Goal: Task Accomplishment & Management: Complete application form

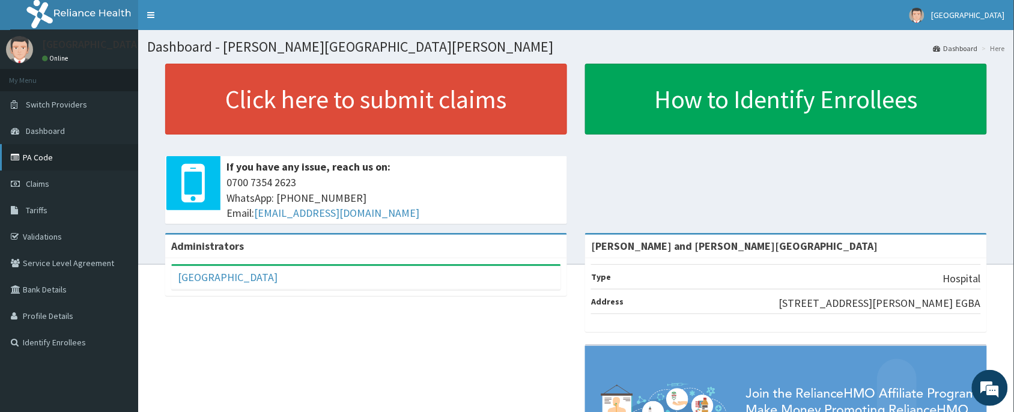
click at [67, 152] on link "PA Code" at bounding box center [69, 157] width 138 height 26
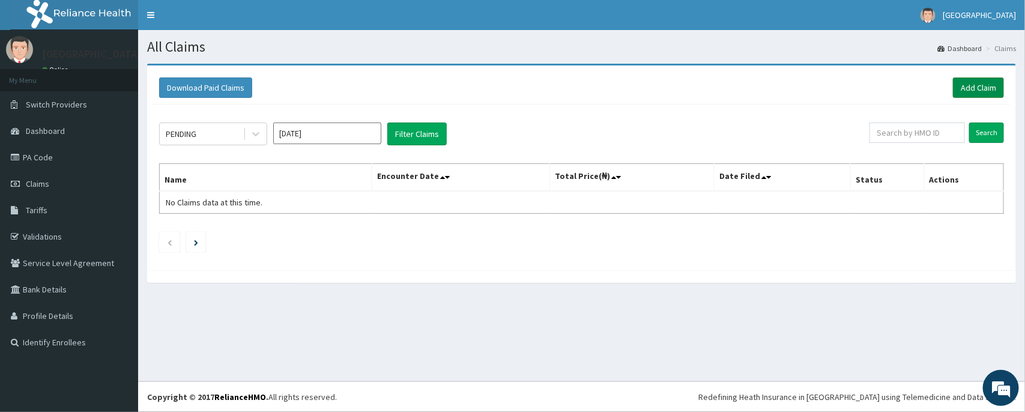
click at [971, 94] on link "Add Claim" at bounding box center [978, 87] width 51 height 20
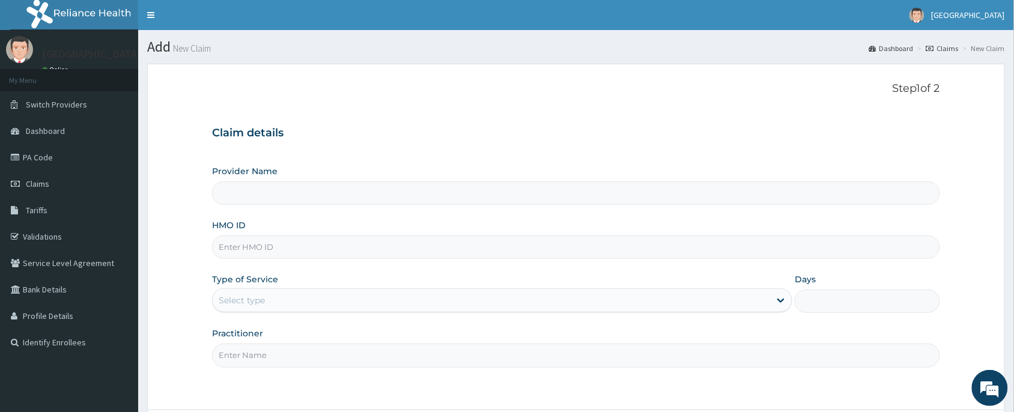
type input "[PERSON_NAME] and [PERSON_NAME][GEOGRAPHIC_DATA]"
click at [302, 251] on input "HMO ID" at bounding box center [576, 246] width 728 height 23
paste input "NRN/10048/B"
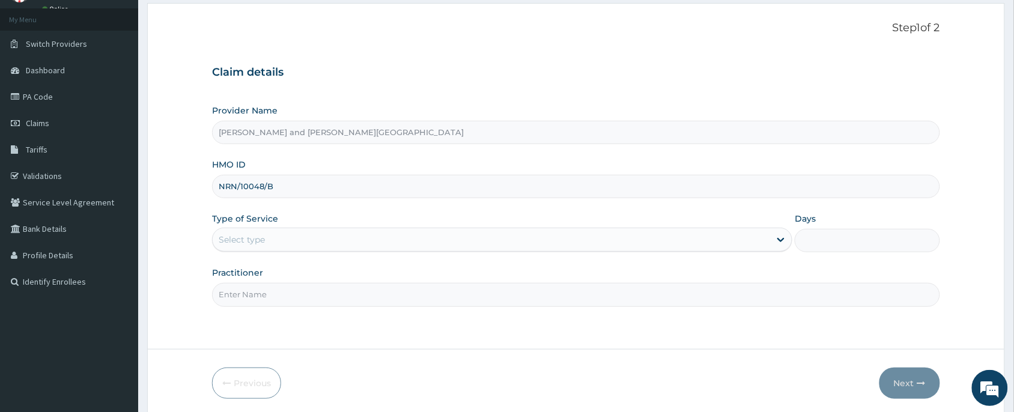
scroll to position [90, 0]
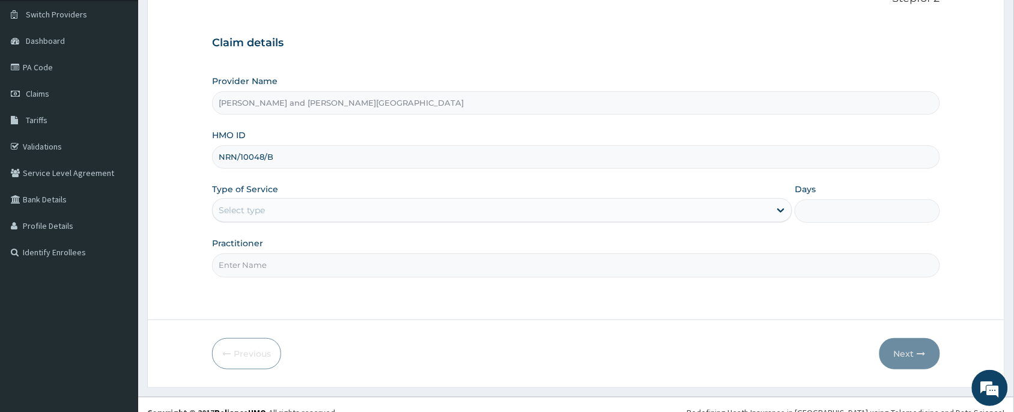
type input "NRN/10048/B"
click at [288, 214] on div "Select type" at bounding box center [491, 210] width 557 height 19
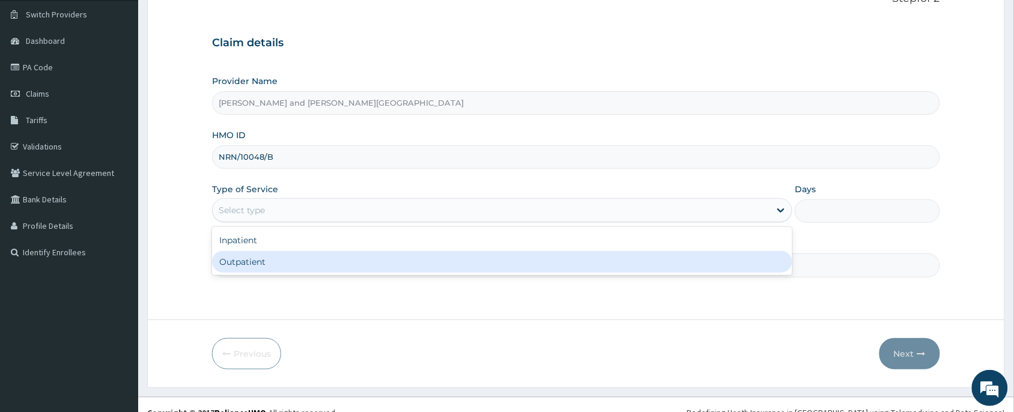
drag, startPoint x: 278, startPoint y: 260, endPoint x: 275, endPoint y: 271, distance: 11.2
click at [280, 265] on div "Outpatient" at bounding box center [502, 262] width 580 height 22
type input "1"
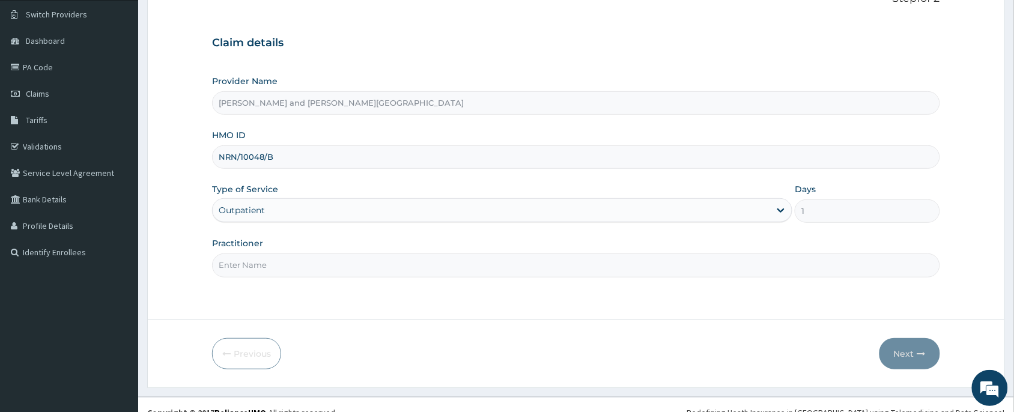
click at [276, 272] on input "Practitioner" at bounding box center [576, 264] width 728 height 23
type input "DR [PERSON_NAME]"
click at [348, 271] on input "DR [PERSON_NAME]" at bounding box center [576, 264] width 728 height 23
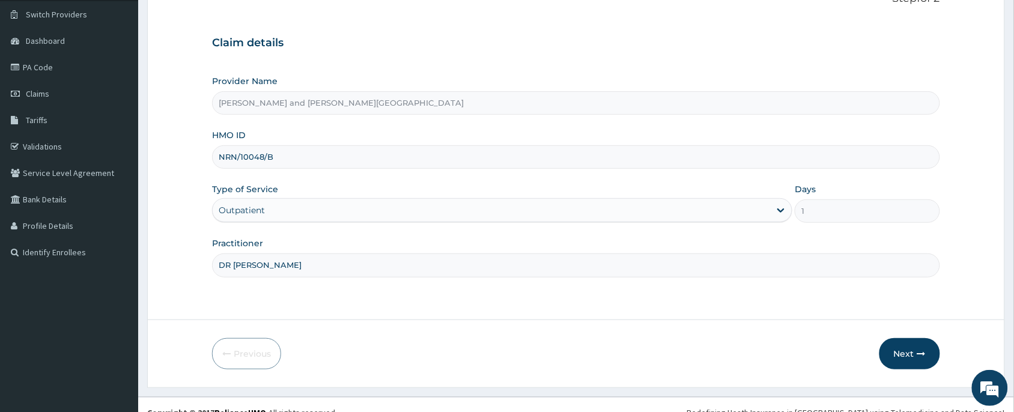
scroll to position [0, 0]
type input "[PERSON_NAME]"
drag, startPoint x: 923, startPoint y: 352, endPoint x: 929, endPoint y: 353, distance: 6.0
click at [929, 353] on button "Next" at bounding box center [909, 353] width 61 height 31
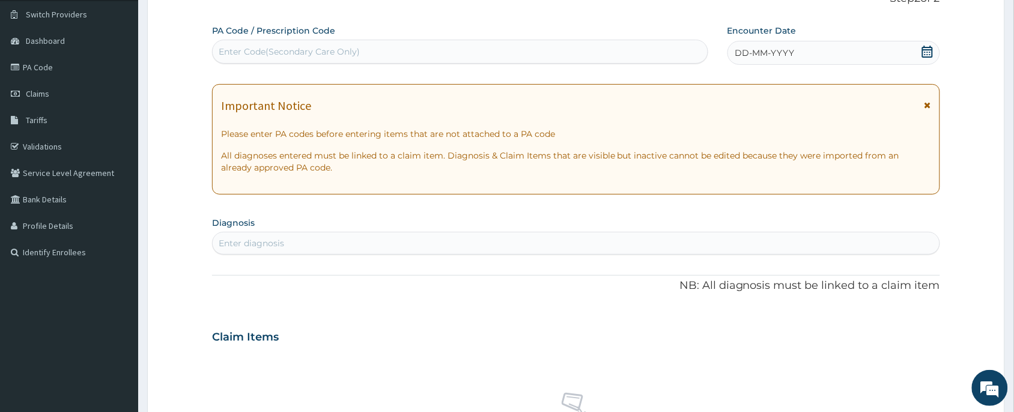
click at [461, 49] on div "Enter Code(Secondary Care Only)" at bounding box center [460, 51] width 495 height 19
paste input "PA/8769B4"
type input "PA/8769B4"
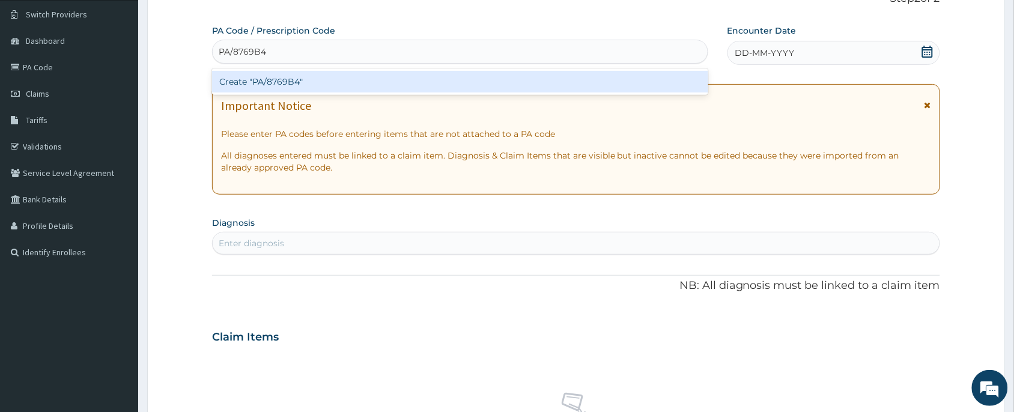
click at [317, 82] on div "Create "PA/8769B4"" at bounding box center [460, 82] width 496 height 22
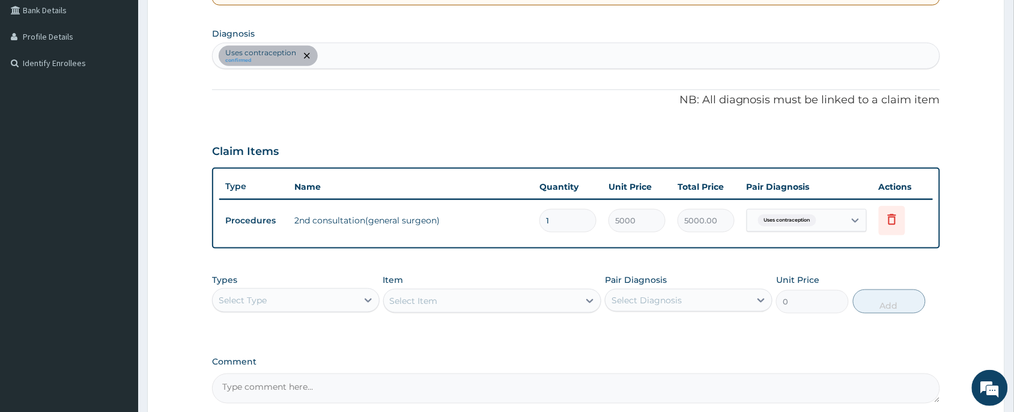
scroll to position [369, 0]
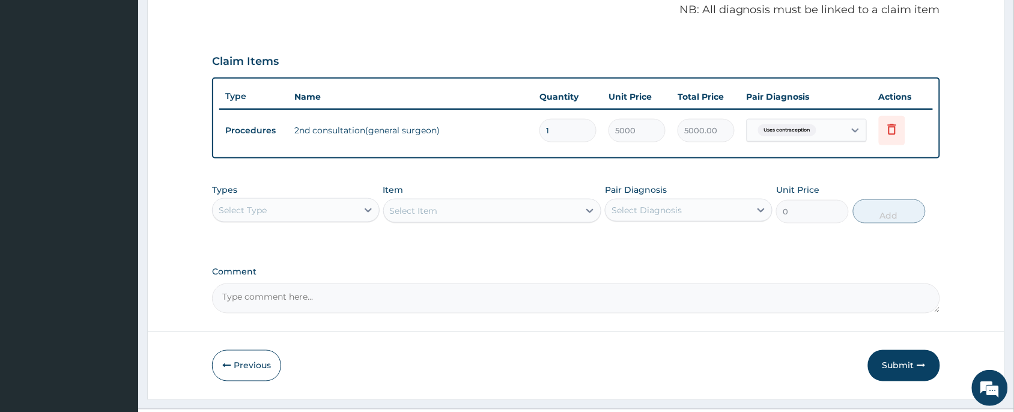
click at [408, 207] on div "Select Item" at bounding box center [492, 211] width 219 height 24
click at [284, 195] on div "Types Select Type" at bounding box center [296, 204] width 168 height 40
click at [303, 209] on div "Select Type" at bounding box center [285, 210] width 145 height 19
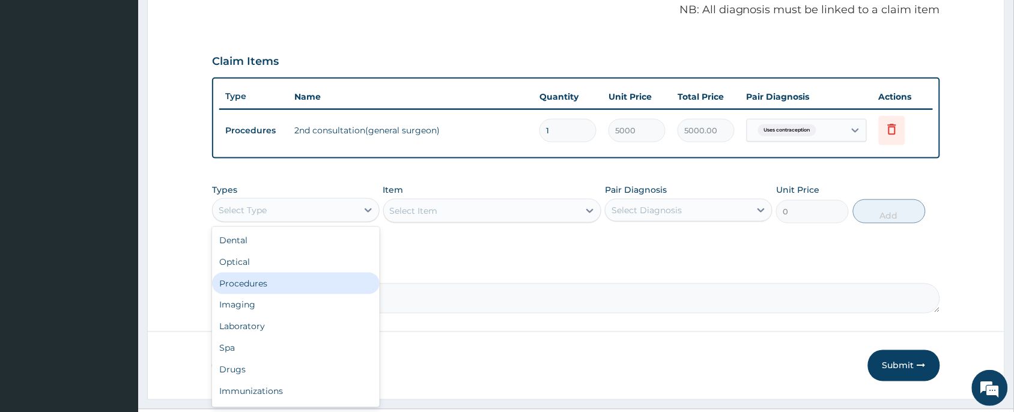
drag, startPoint x: 293, startPoint y: 281, endPoint x: 382, endPoint y: 275, distance: 89.7
click at [292, 281] on div "Procedures" at bounding box center [296, 284] width 168 height 22
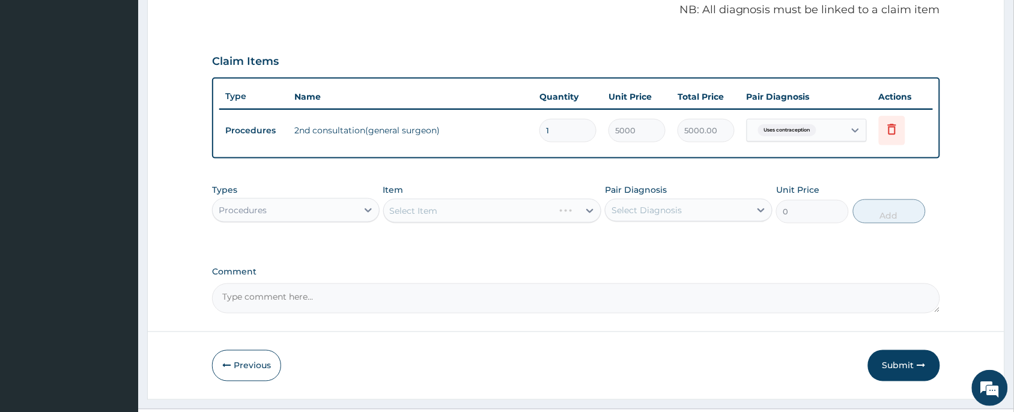
click at [479, 217] on div "Select Item" at bounding box center [492, 211] width 219 height 24
click at [473, 212] on div "Select Item" at bounding box center [482, 210] width 196 height 19
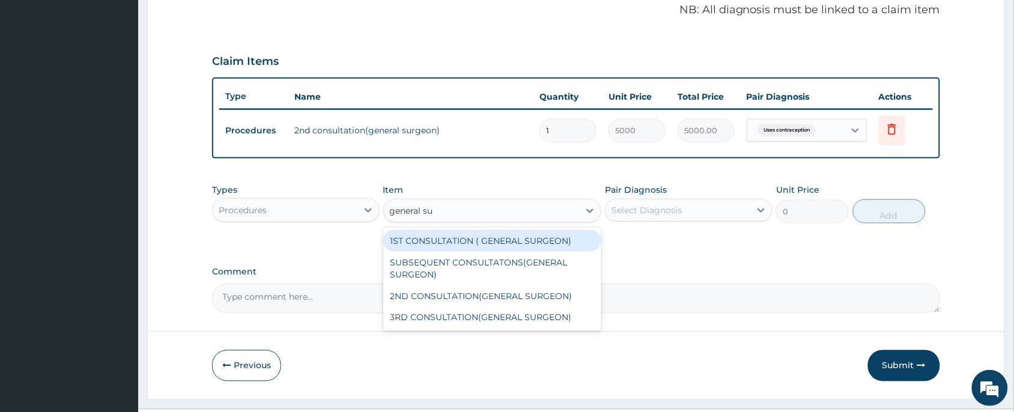
type input "general sur"
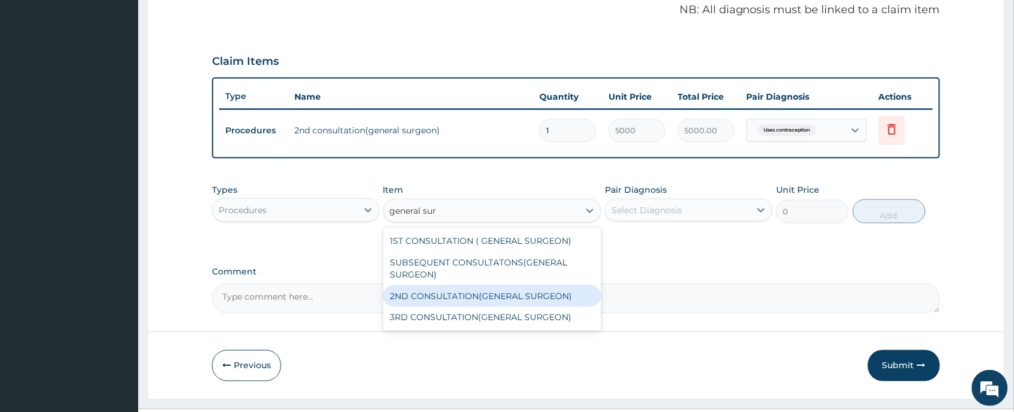
click at [509, 299] on div "2ND CONSULTATION(GENERAL SURGEON)" at bounding box center [492, 296] width 219 height 22
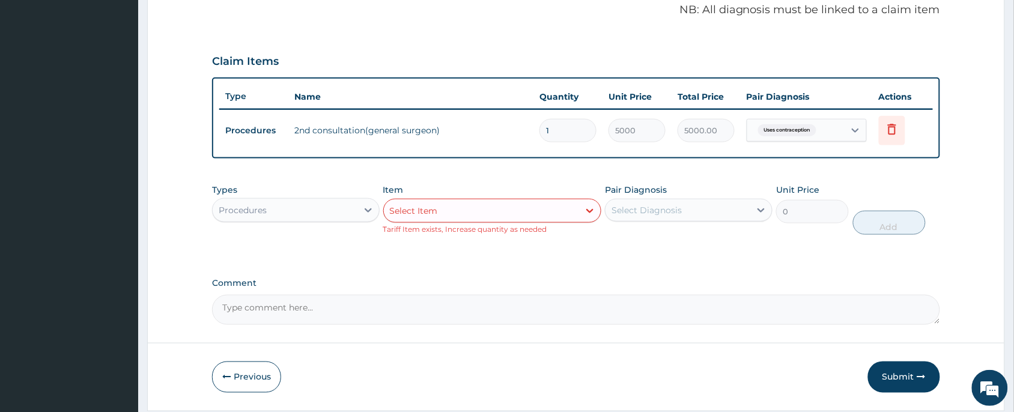
click at [515, 214] on div "Select Item" at bounding box center [482, 210] width 196 height 19
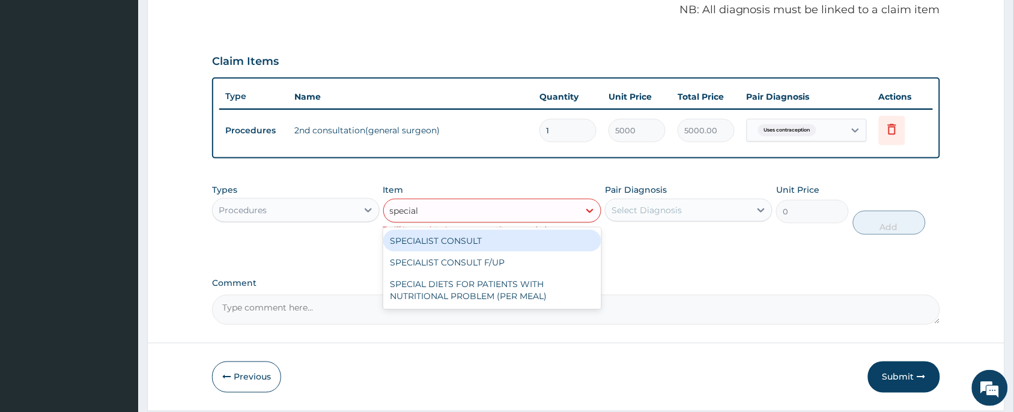
type input "speciali"
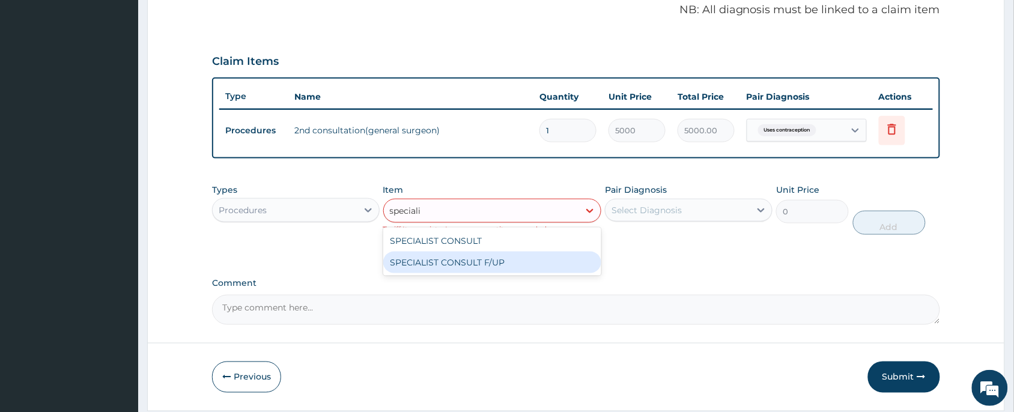
click at [593, 258] on div "SPECIALIST CONSULT F/UP" at bounding box center [492, 263] width 219 height 22
type input "10000"
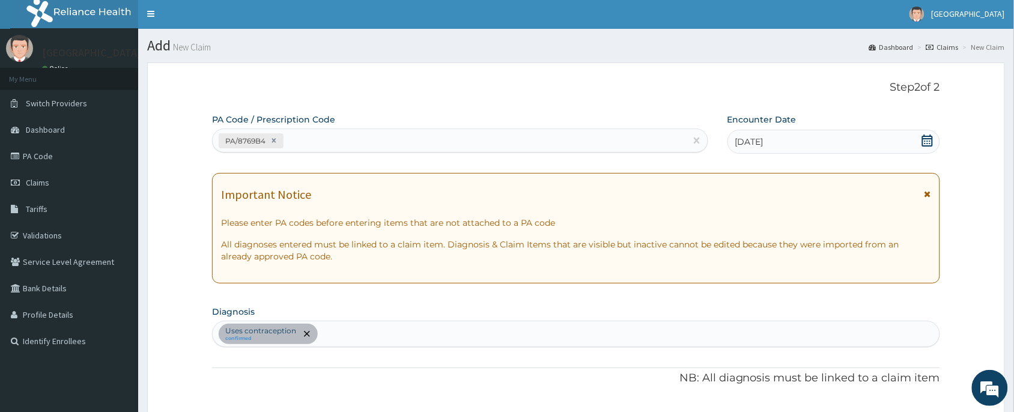
scroll to position [0, 0]
